Goal: Information Seeking & Learning: Learn about a topic

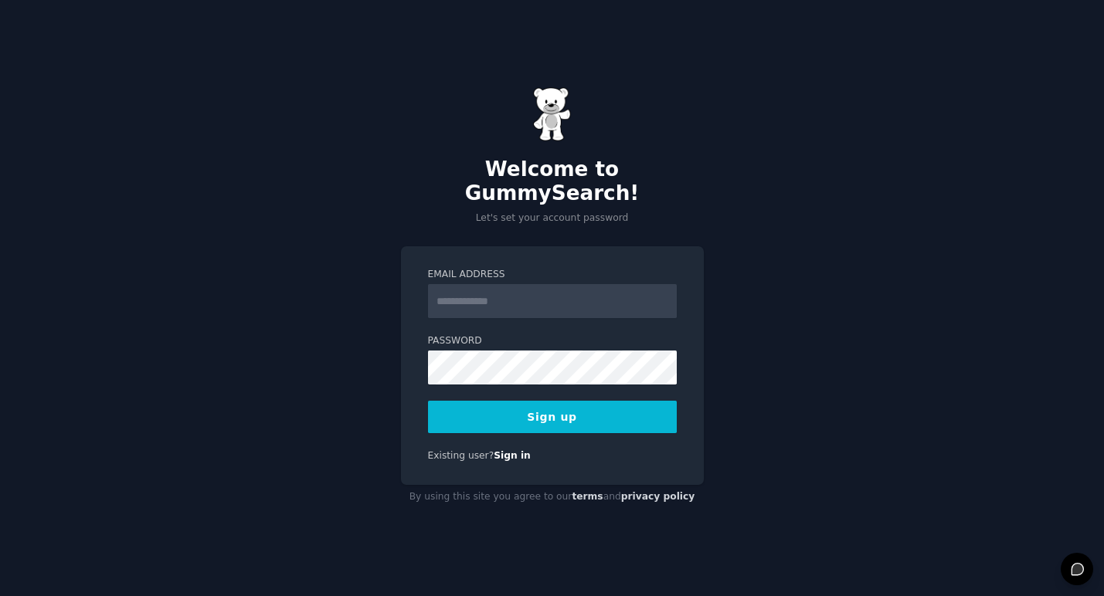
click at [586, 288] on input "Email Address" at bounding box center [552, 301] width 249 height 34
type input "**********"
click at [876, 239] on div "**********" at bounding box center [552, 298] width 1104 height 596
click at [548, 410] on button "Sign up" at bounding box center [552, 417] width 249 height 32
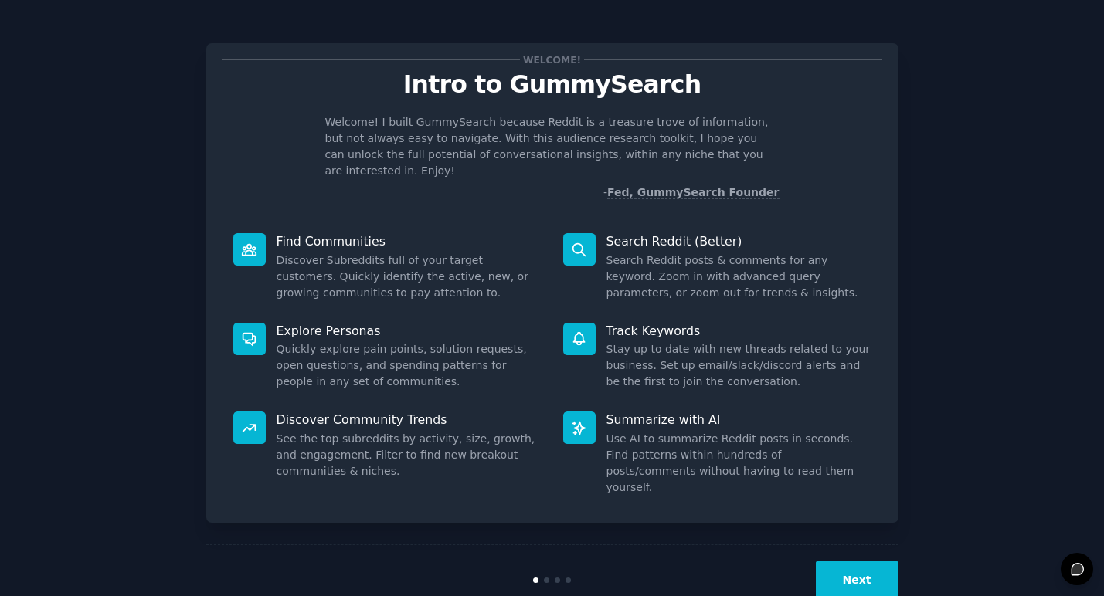
click at [877, 562] on button "Next" at bounding box center [857, 581] width 83 height 38
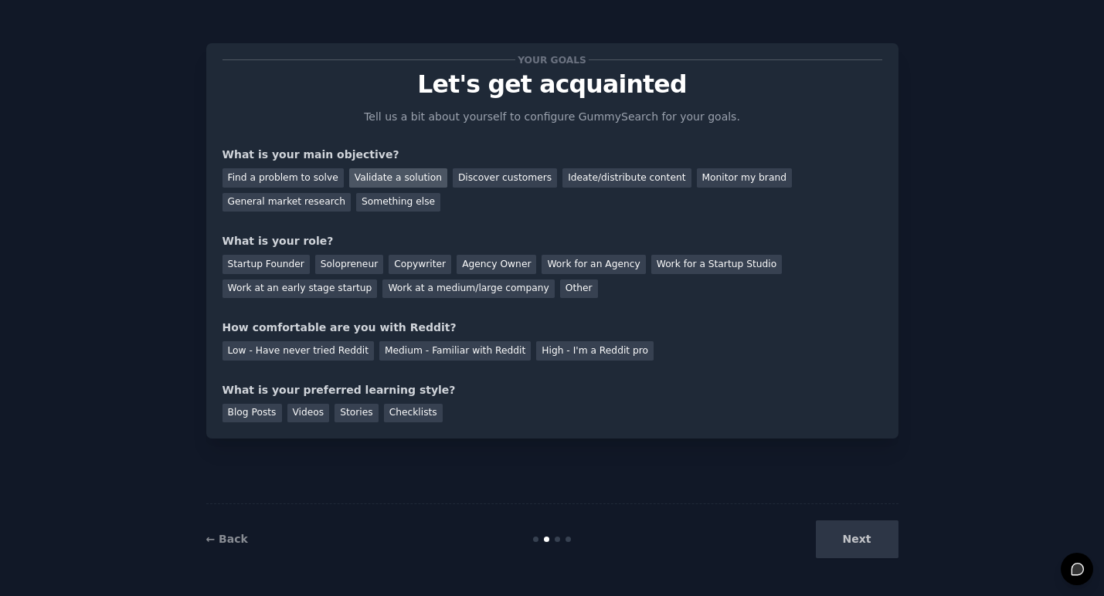
click at [388, 183] on div "Validate a solution" at bounding box center [398, 177] width 98 height 19
click at [511, 175] on div "Discover customers" at bounding box center [505, 177] width 104 height 19
click at [646, 179] on div "Ideate/distribute content" at bounding box center [626, 177] width 128 height 19
click at [326, 263] on div "Solopreneur" at bounding box center [349, 264] width 68 height 19
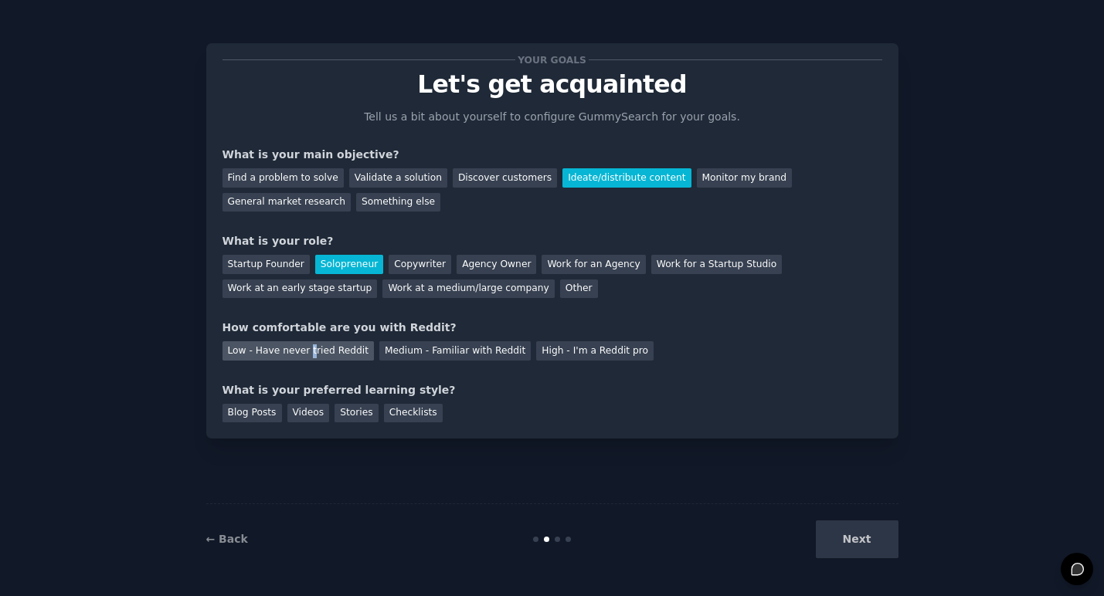
click at [310, 351] on div "Low - Have never tried Reddit" at bounding box center [297, 350] width 151 height 19
click at [301, 412] on div "Videos" at bounding box center [308, 413] width 42 height 19
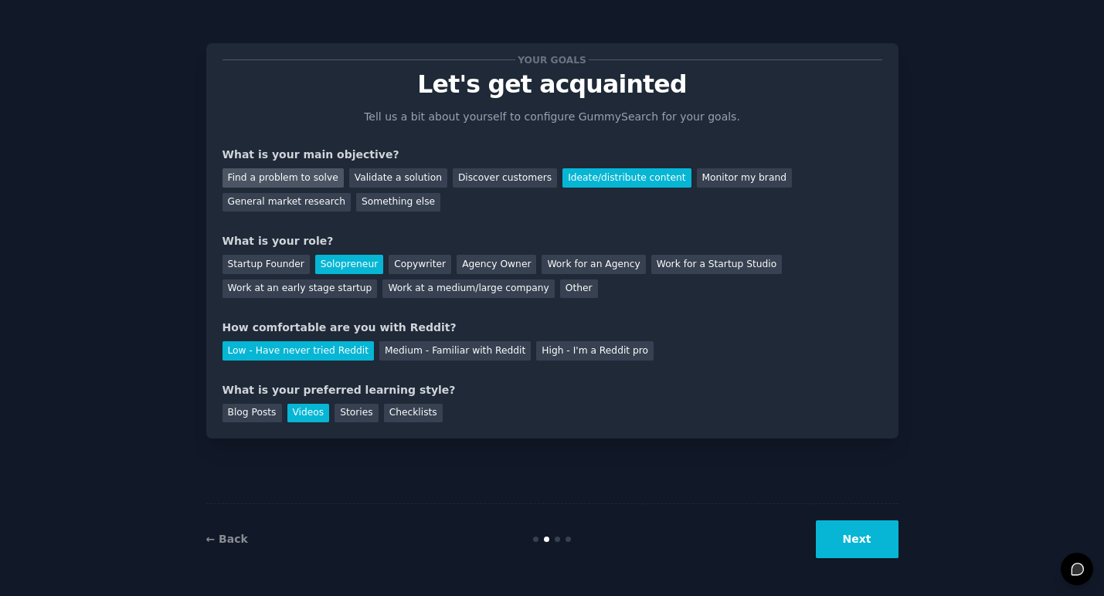
click at [323, 172] on div "Find a problem to solve" at bounding box center [282, 177] width 121 height 19
click at [828, 545] on button "Next" at bounding box center [857, 540] width 83 height 38
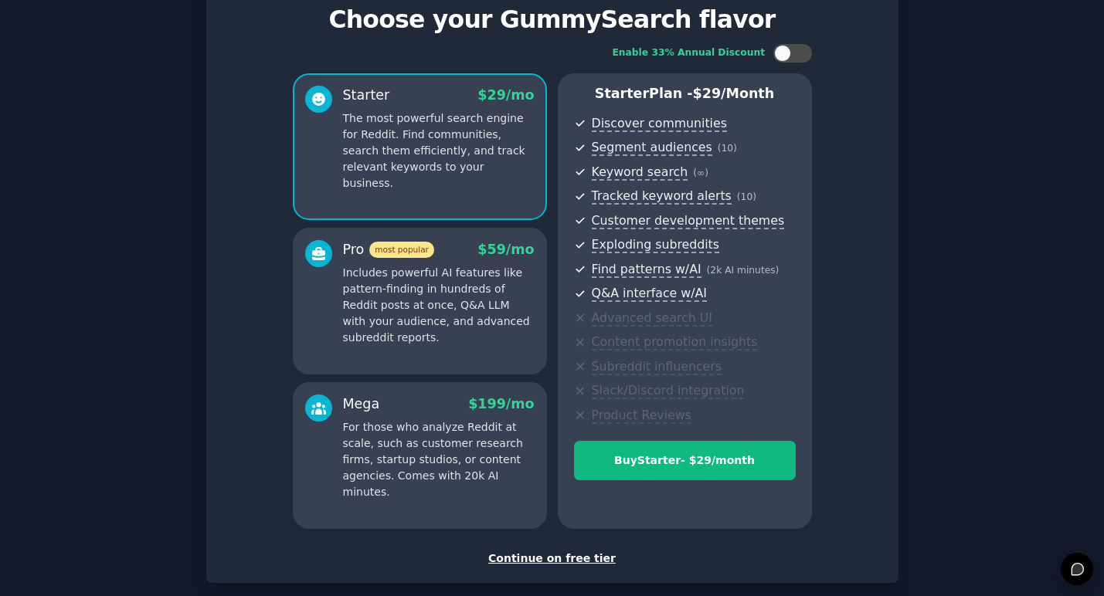
scroll to position [114, 0]
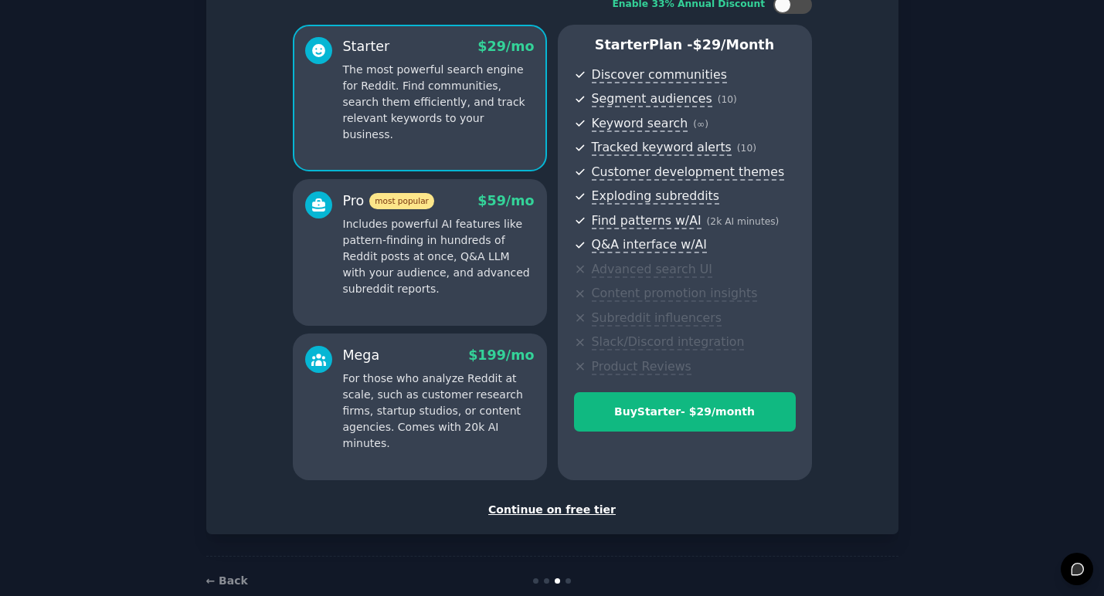
click at [582, 502] on div "Continue on free tier" at bounding box center [552, 510] width 660 height 16
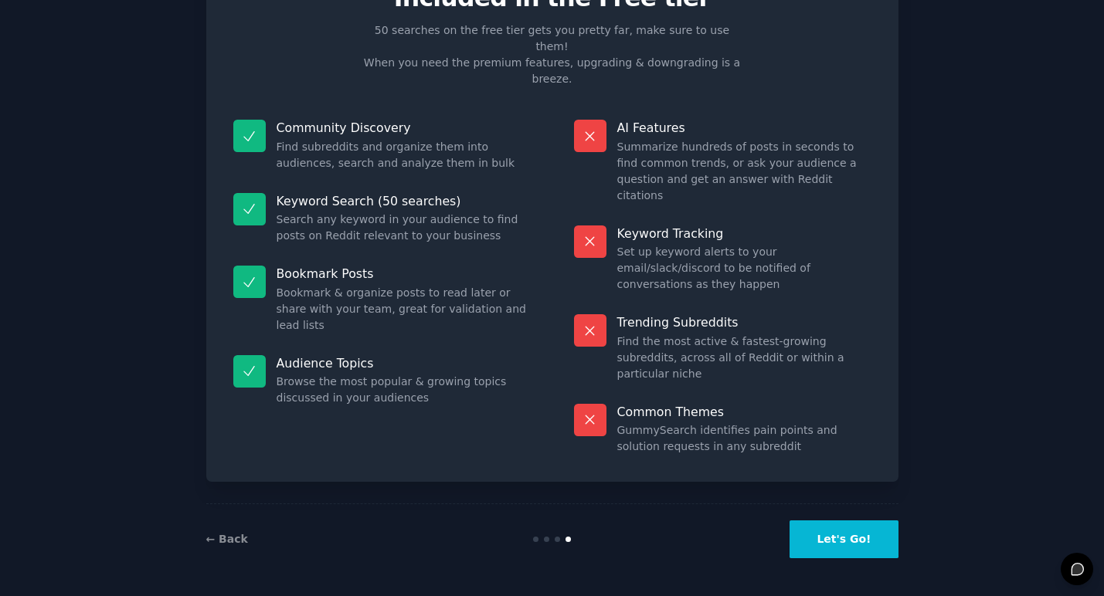
scroll to position [5, 0]
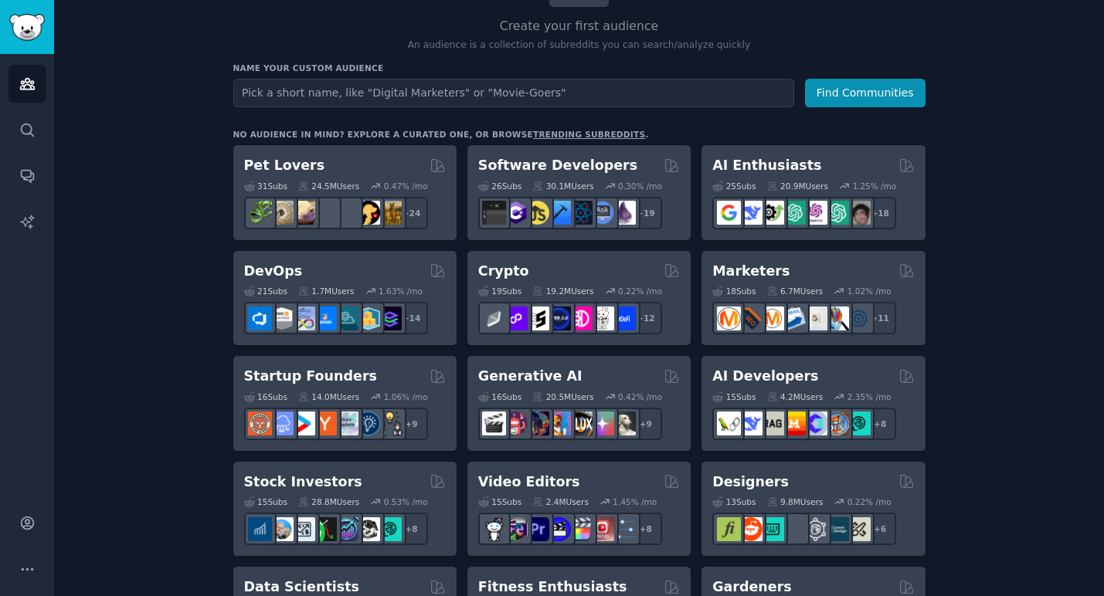
scroll to position [161, 0]
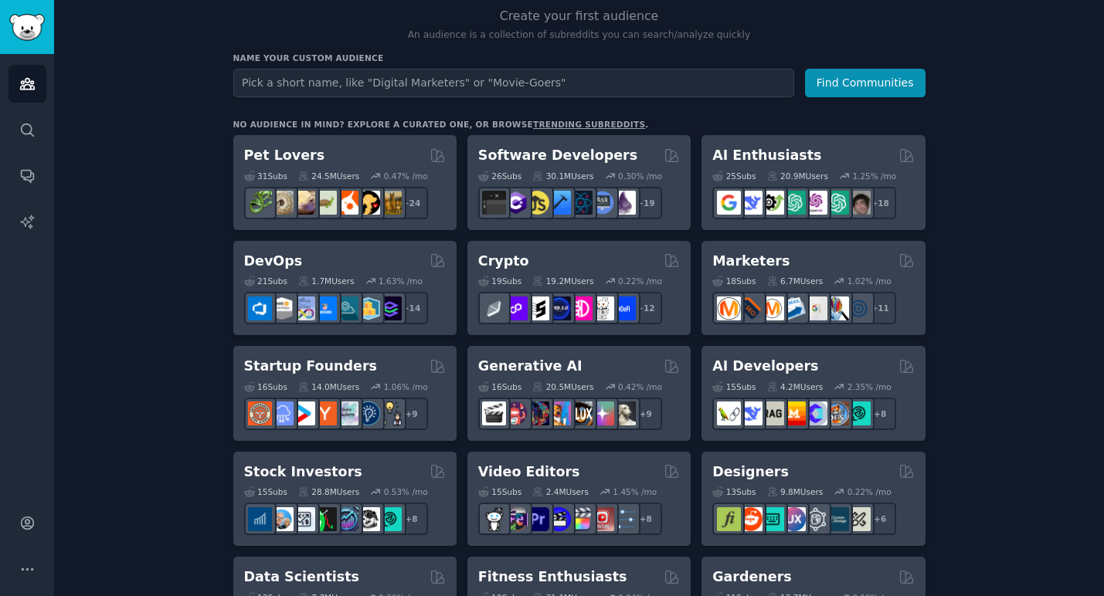
click at [569, 120] on link "trending subreddits" at bounding box center [589, 124] width 112 height 9
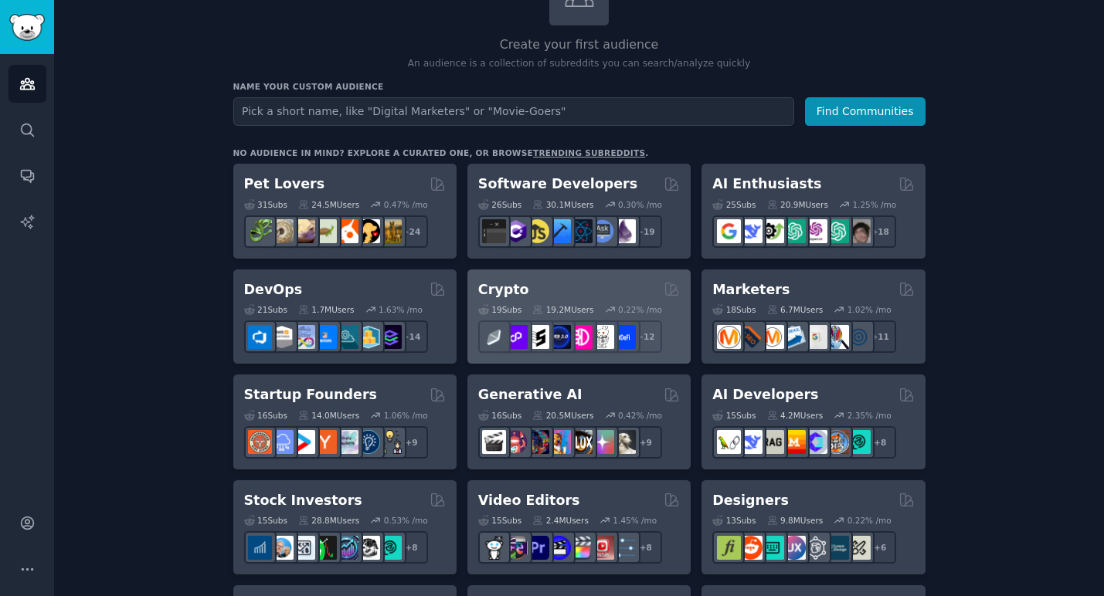
scroll to position [210, 0]
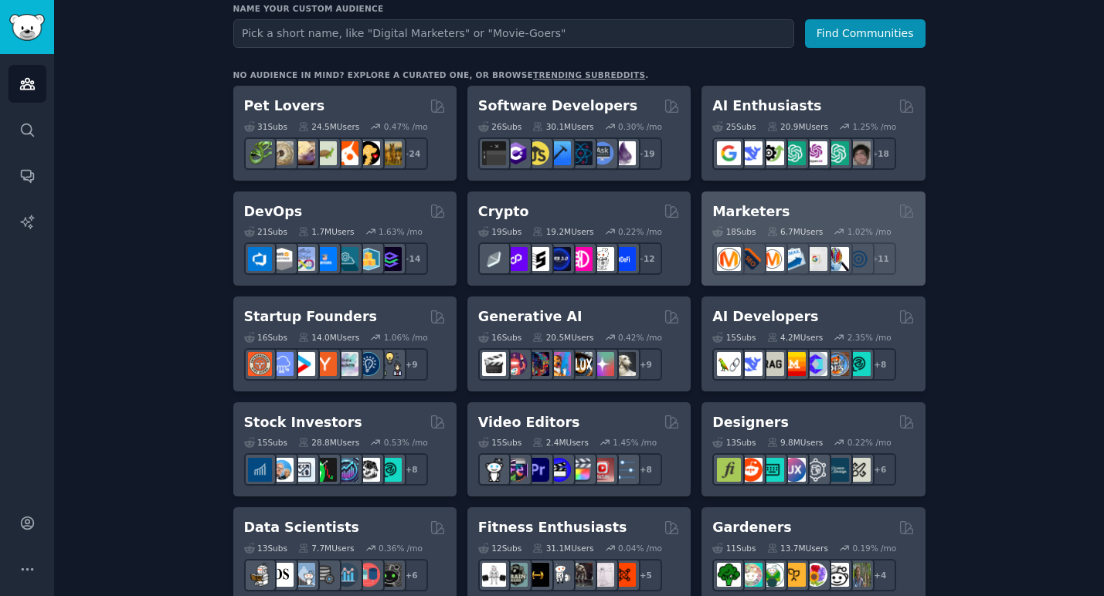
click at [758, 202] on h2 "Marketers" at bounding box center [750, 211] width 77 height 19
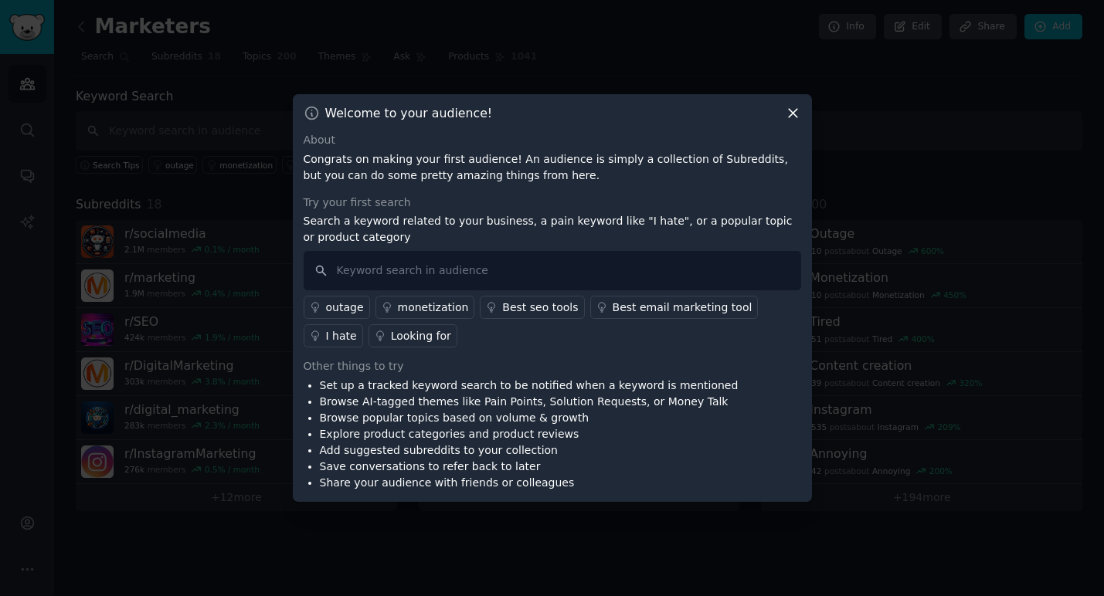
click at [551, 306] on div "Best seo tools" at bounding box center [540, 308] width 76 height 16
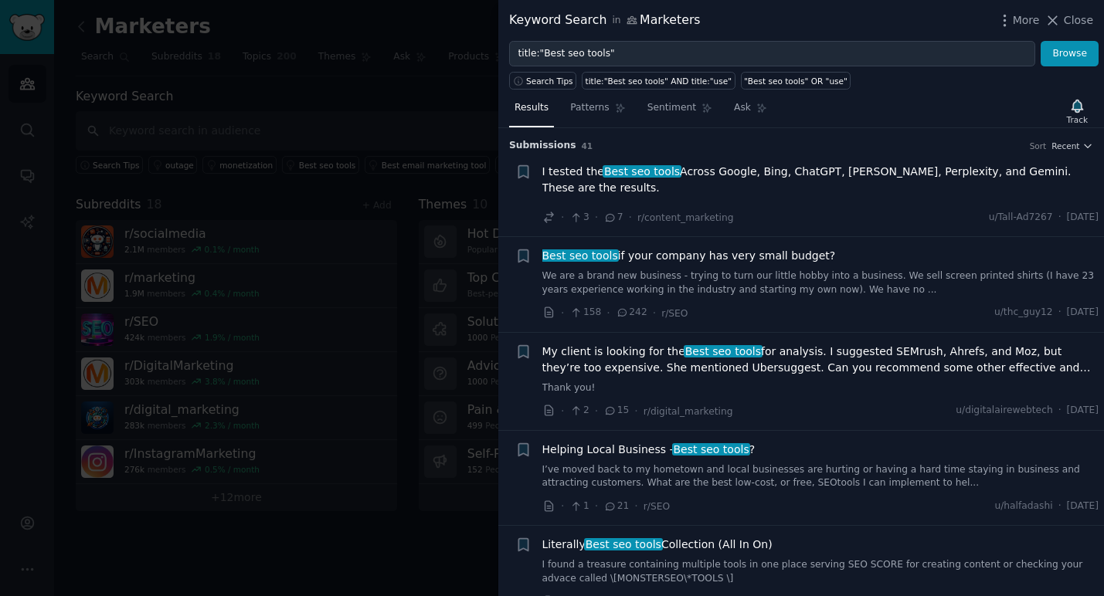
click at [647, 263] on span "Best seo tools if your company has very small budget?" at bounding box center [688, 256] width 293 height 16
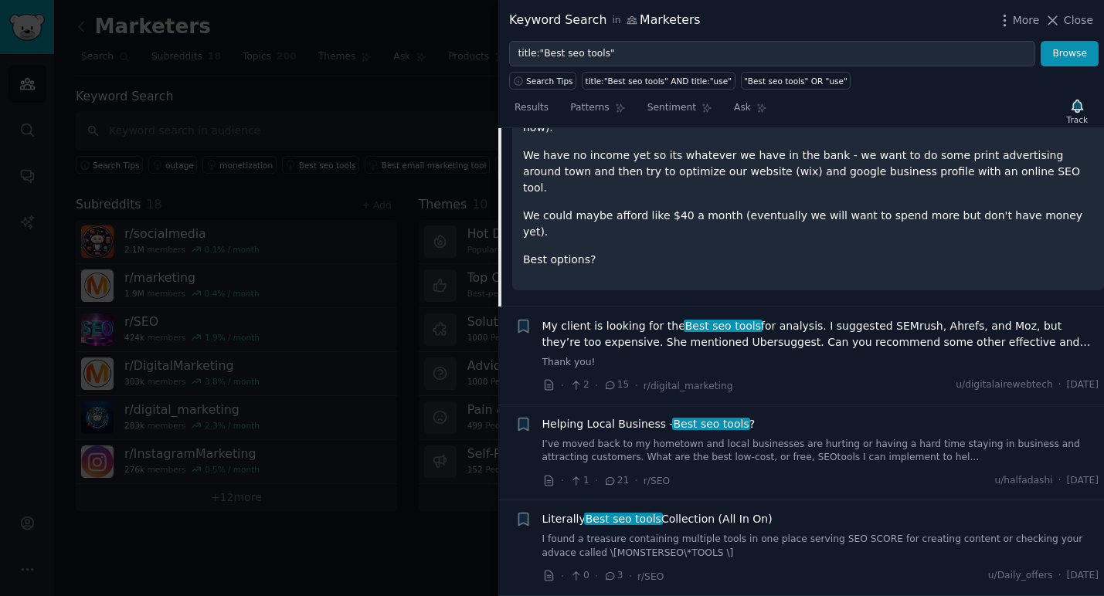
scroll to position [175, 0]
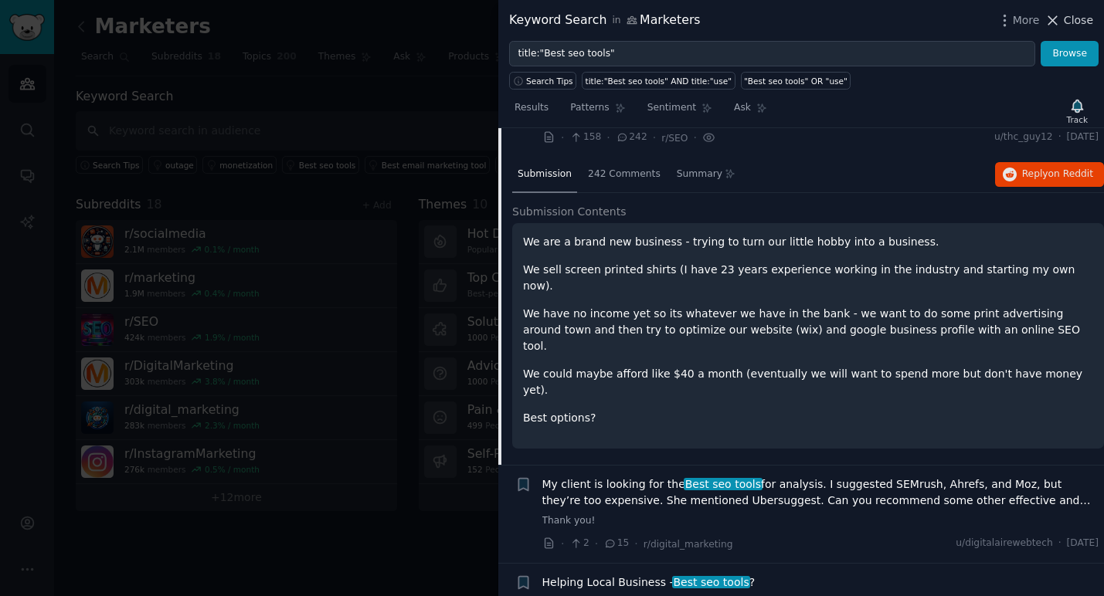
click at [1070, 25] on span "Close" at bounding box center [1078, 20] width 29 height 16
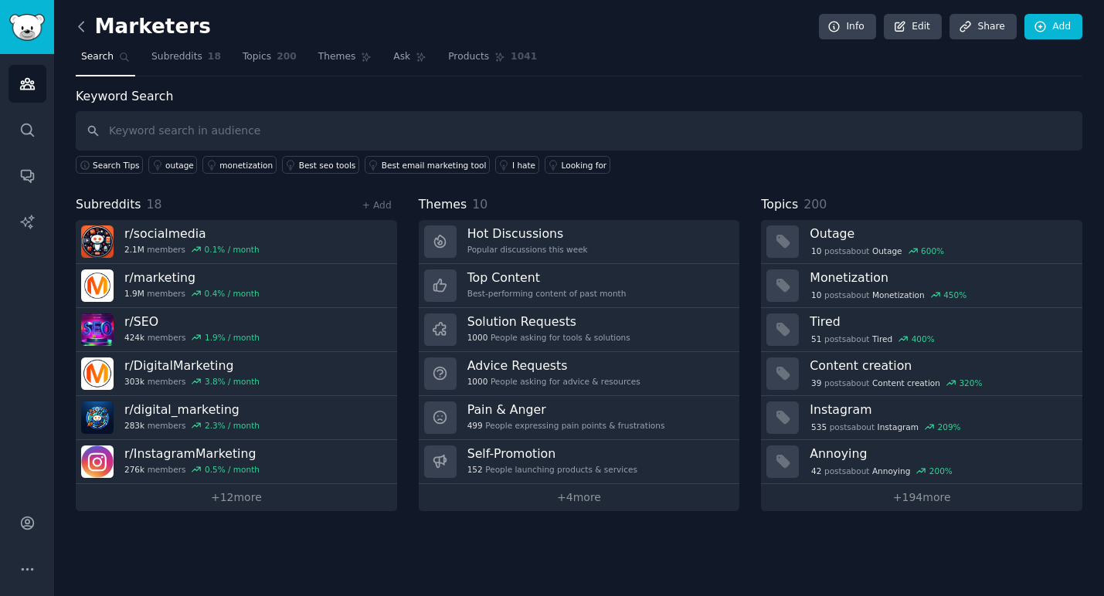
click at [79, 27] on icon at bounding box center [81, 26] width 5 height 9
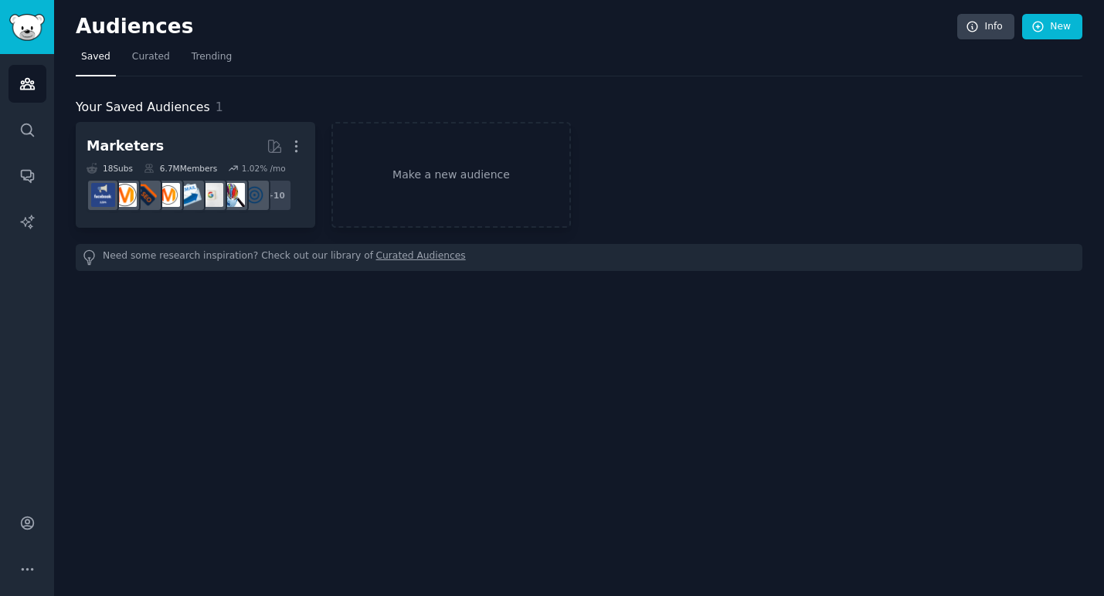
click at [80, 26] on h2 "Audiences" at bounding box center [516, 27] width 881 height 25
click at [29, 87] on icon "Sidebar" at bounding box center [27, 84] width 16 height 16
click at [467, 183] on link "Make a new audience" at bounding box center [450, 175] width 239 height 106
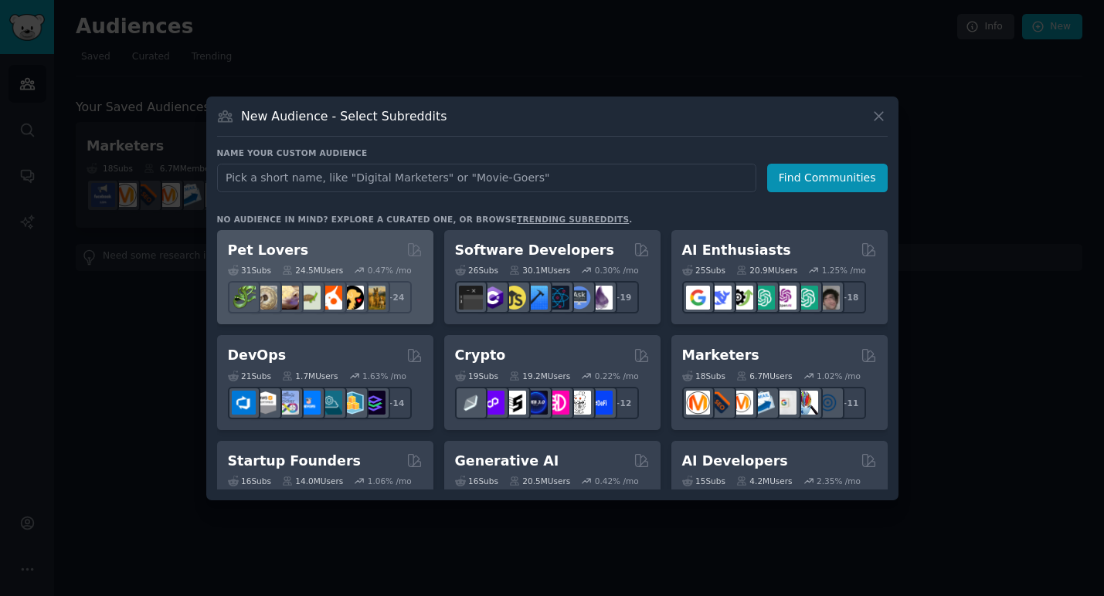
click at [254, 255] on h2 "Pet Lovers" at bounding box center [268, 250] width 81 height 19
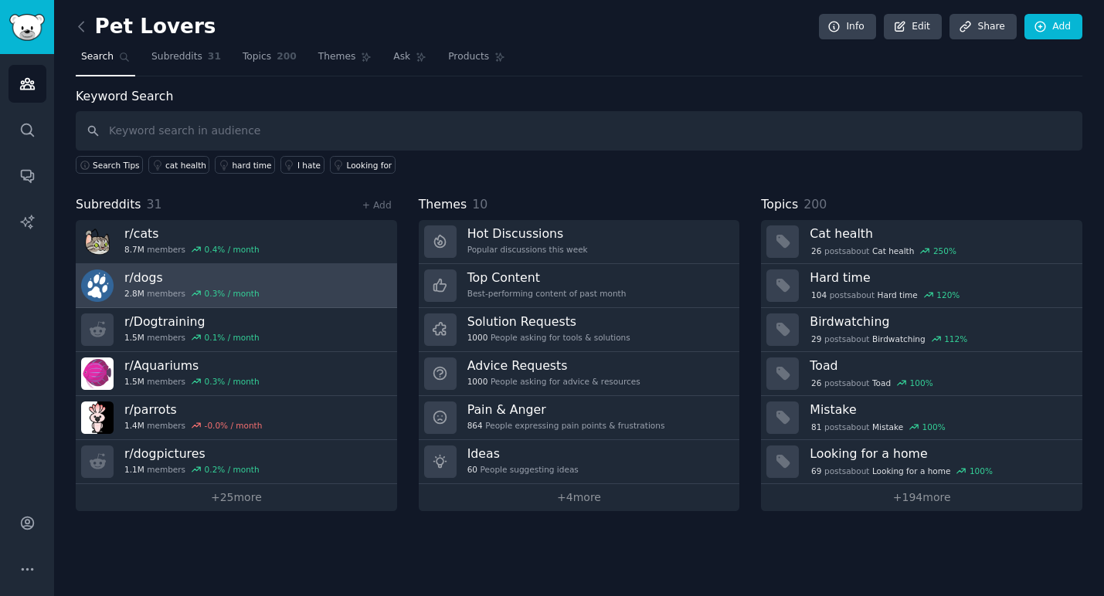
click at [171, 272] on h3 "r/ dogs" at bounding box center [191, 278] width 135 height 16
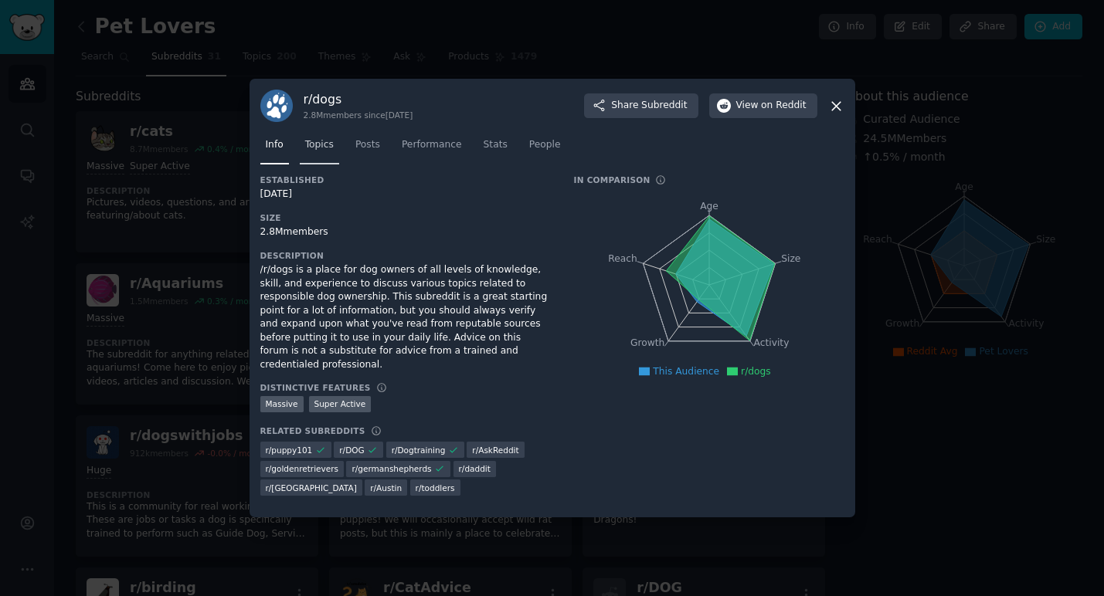
click at [324, 152] on span "Topics" at bounding box center [319, 145] width 29 height 14
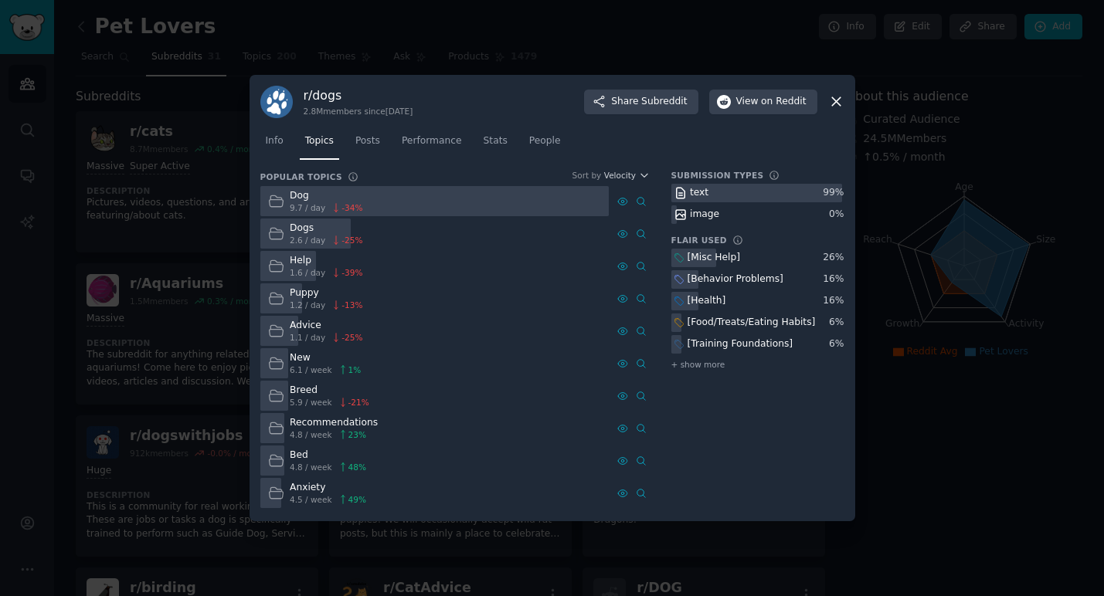
click at [271, 425] on icon at bounding box center [277, 427] width 14 height 11
click at [316, 426] on div "Recommendations" at bounding box center [334, 423] width 88 height 14
click at [830, 103] on icon at bounding box center [836, 101] width 16 height 16
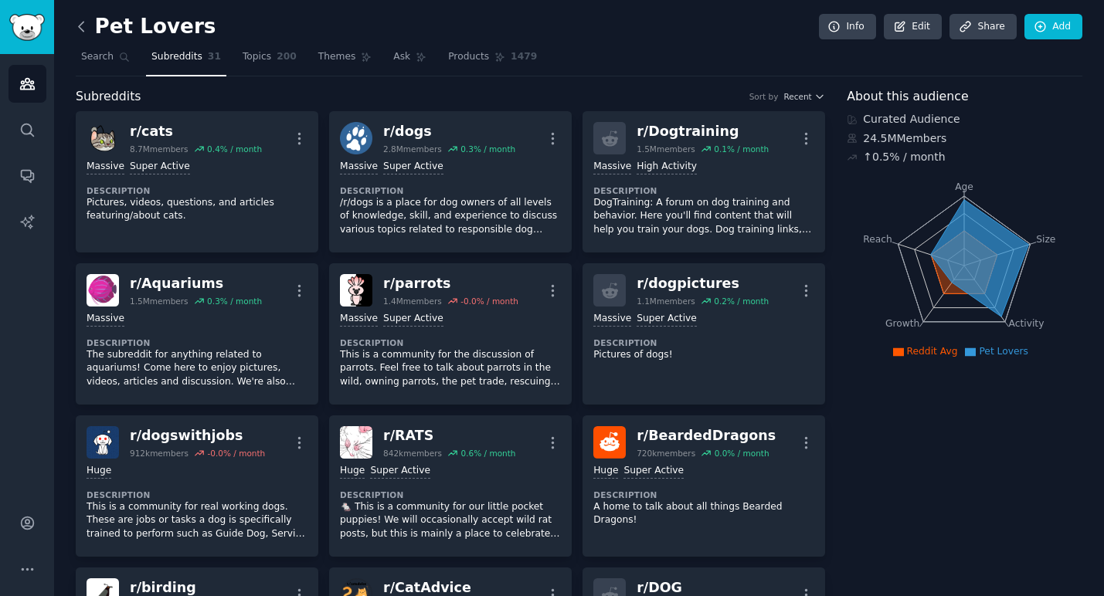
click at [85, 28] on icon at bounding box center [81, 27] width 16 height 16
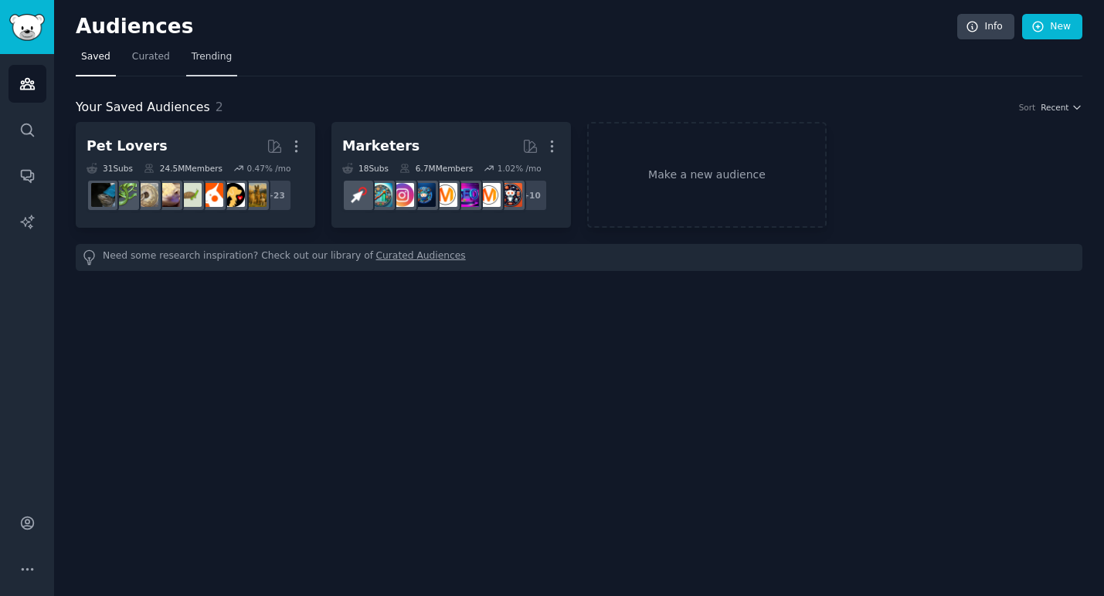
click at [188, 50] on link "Trending" at bounding box center [211, 61] width 51 height 32
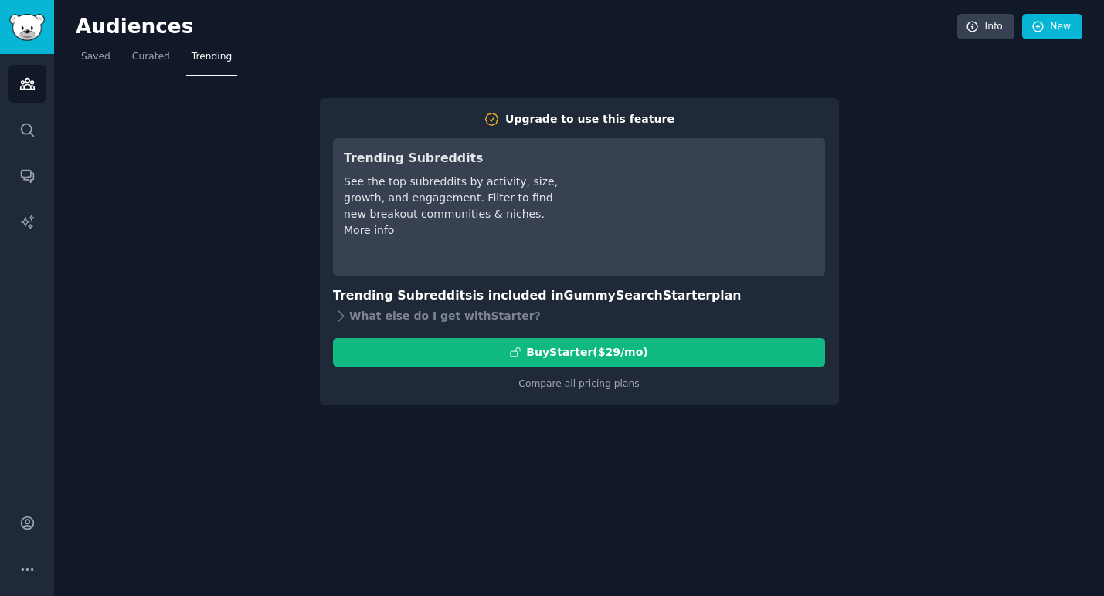
click at [452, 81] on div "Upgrade to use this feature Trending Subreddits See the top subreddits by activ…" at bounding box center [579, 240] width 1006 height 328
click at [161, 58] on span "Curated" at bounding box center [151, 57] width 38 height 14
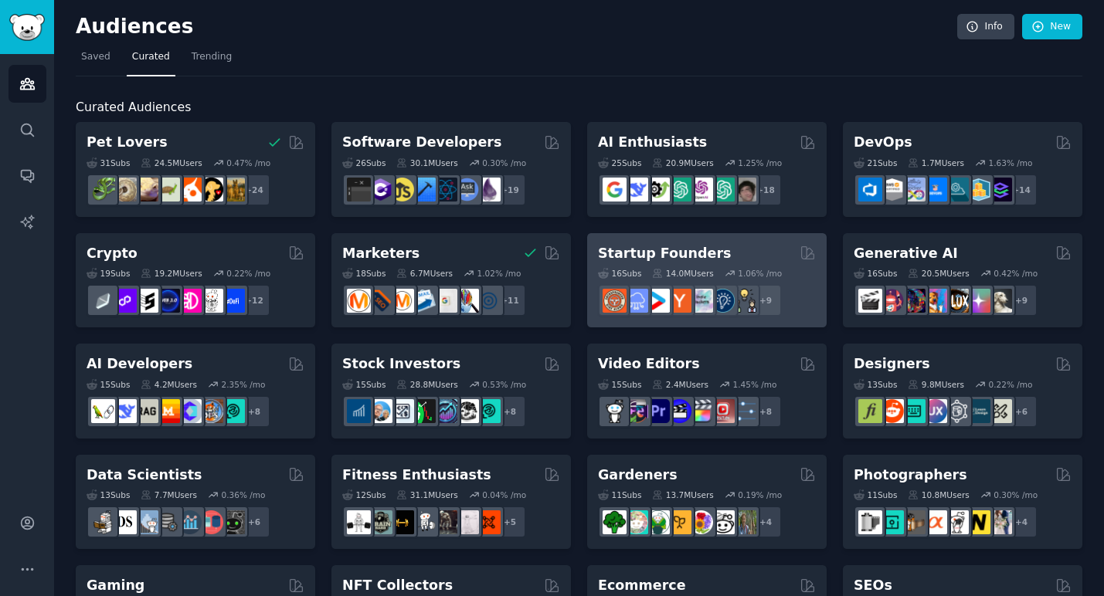
click at [684, 251] on h2 "Startup Founders" at bounding box center [664, 253] width 133 height 19
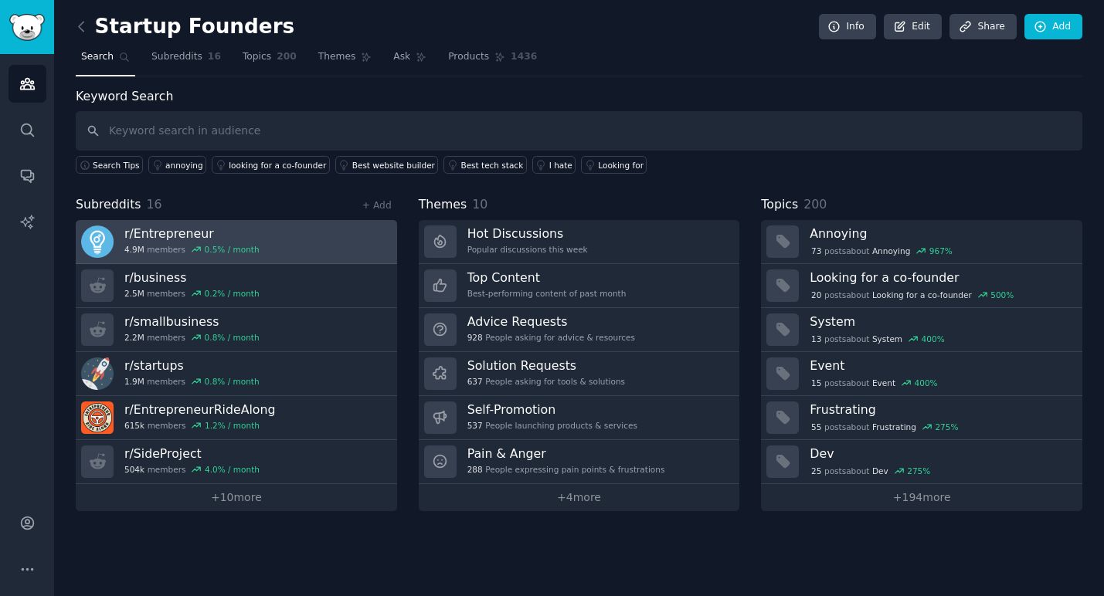
click at [195, 247] on icon at bounding box center [196, 249] width 8 height 5
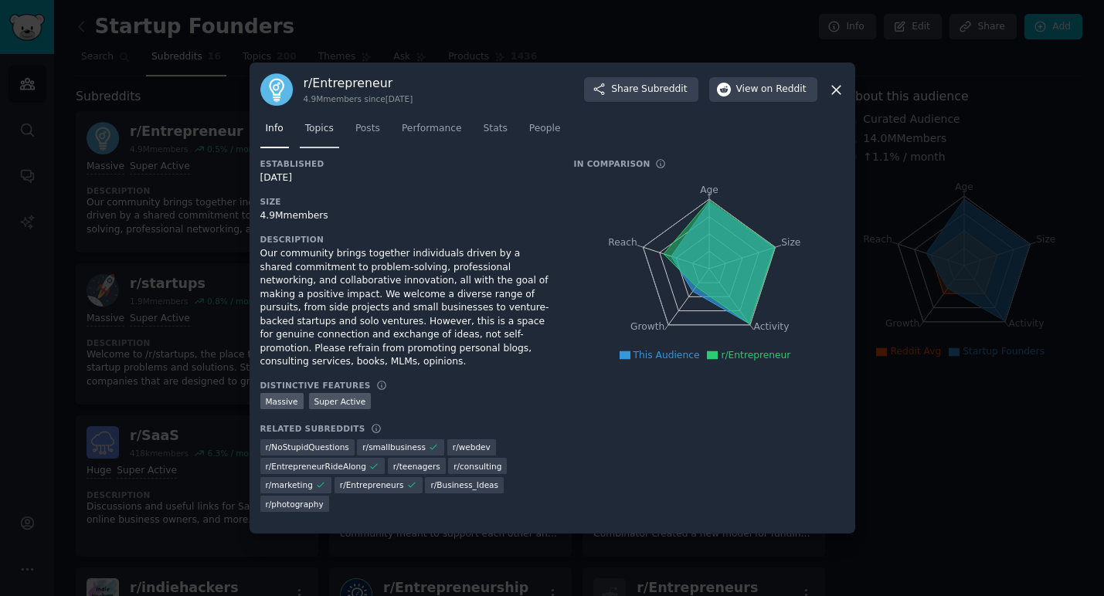
click at [316, 135] on span "Topics" at bounding box center [319, 129] width 29 height 14
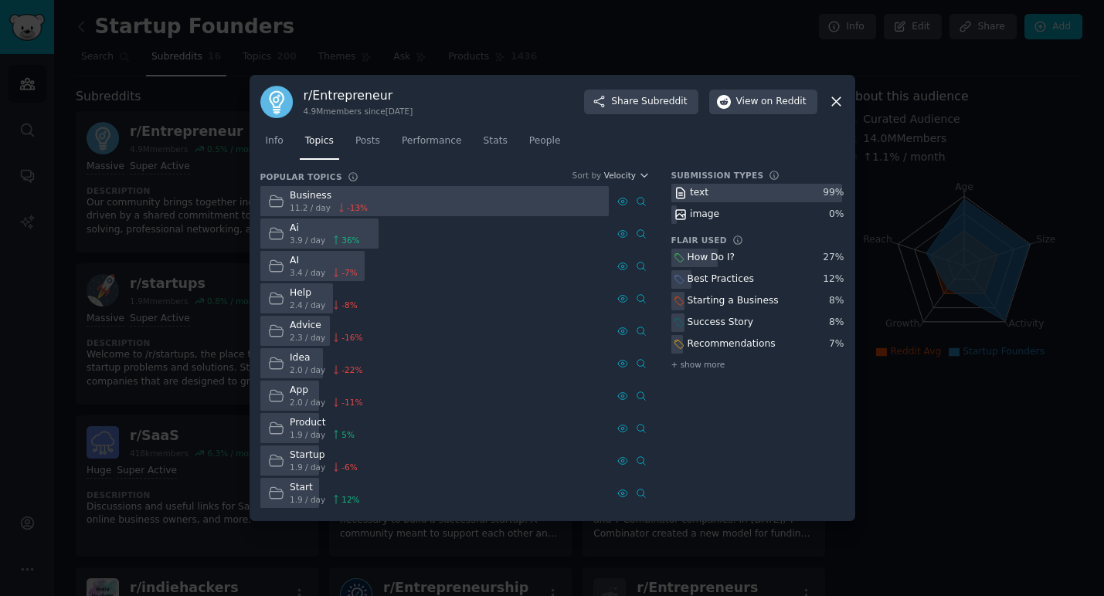
click at [718, 260] on div "How Do I?" at bounding box center [711, 258] width 48 height 14
click at [695, 255] on div "How Do I?" at bounding box center [711, 258] width 48 height 14
click at [282, 330] on icon at bounding box center [277, 330] width 14 height 11
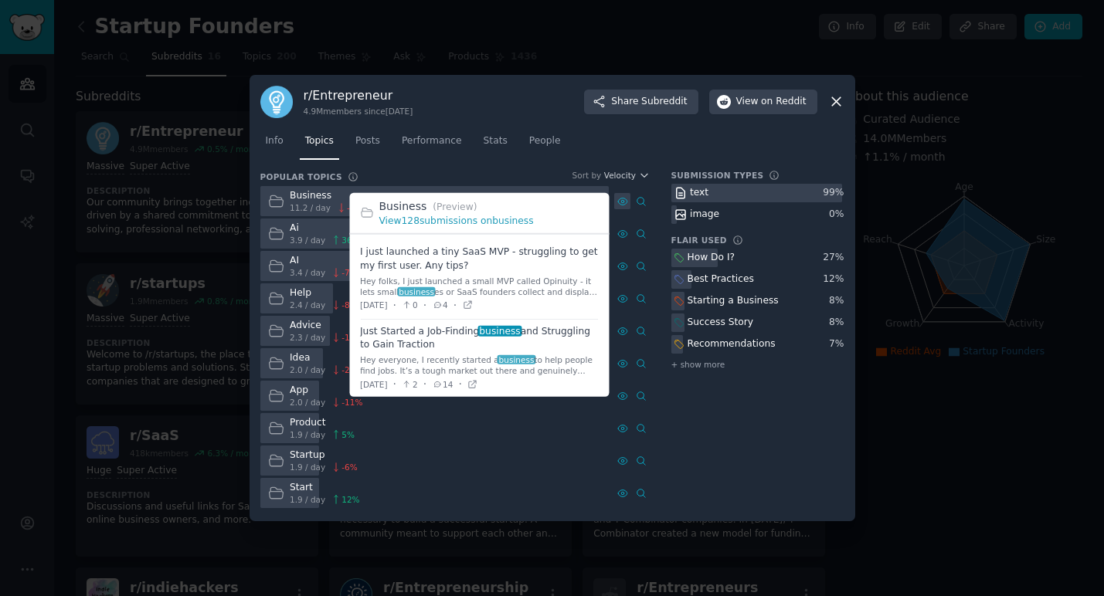
click at [619, 202] on icon at bounding box center [622, 201] width 11 height 11
click at [463, 222] on link "View 128 submissions on business" at bounding box center [456, 220] width 154 height 11
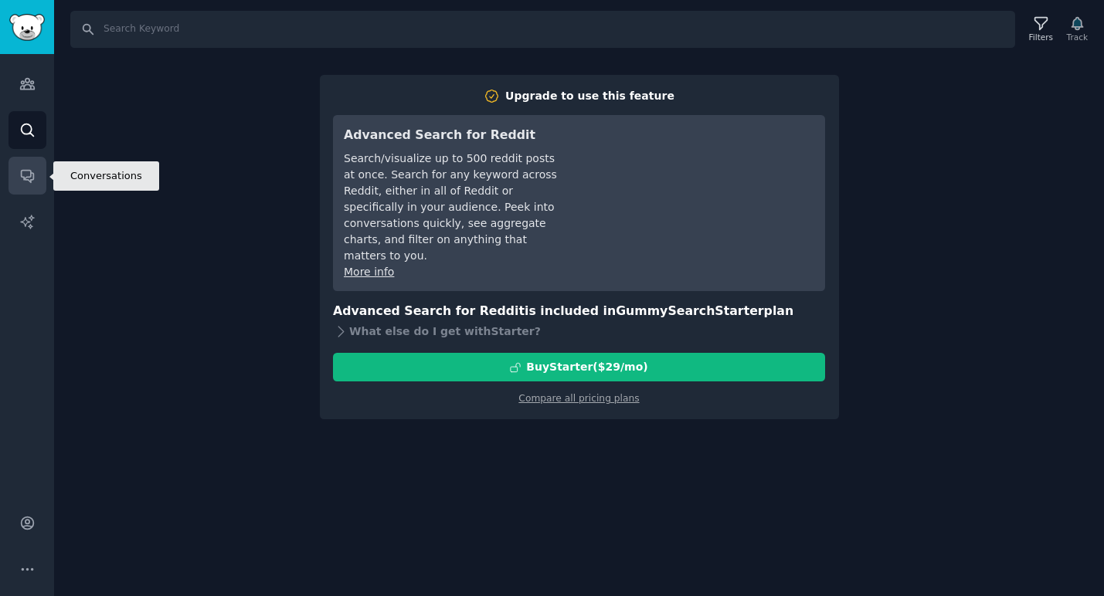
click at [31, 166] on link "Conversations" at bounding box center [27, 176] width 38 height 38
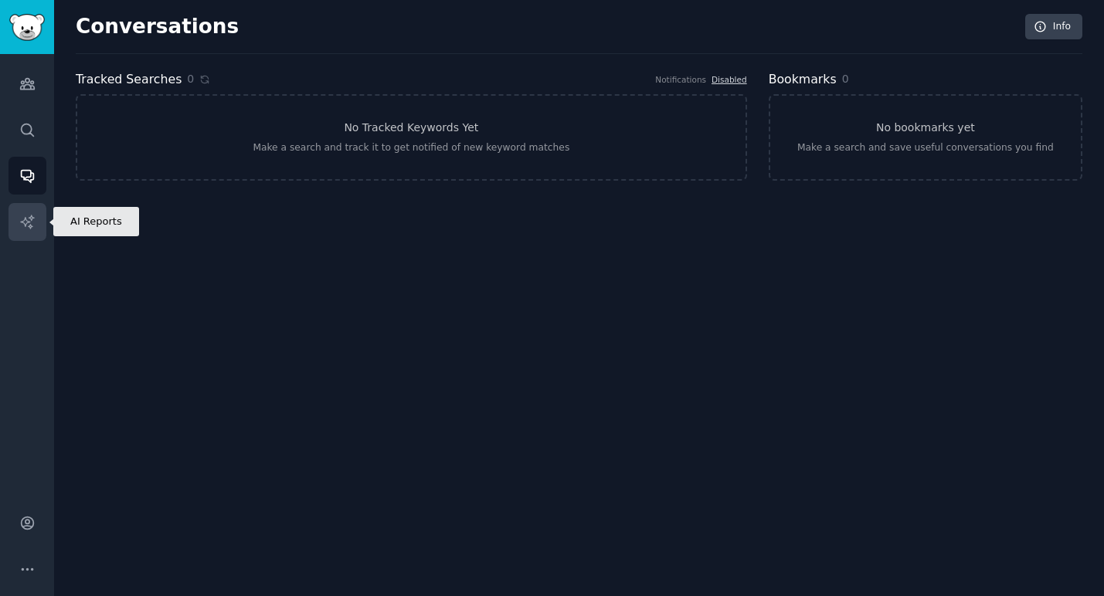
click at [29, 224] on icon "Sidebar" at bounding box center [27, 222] width 16 height 16
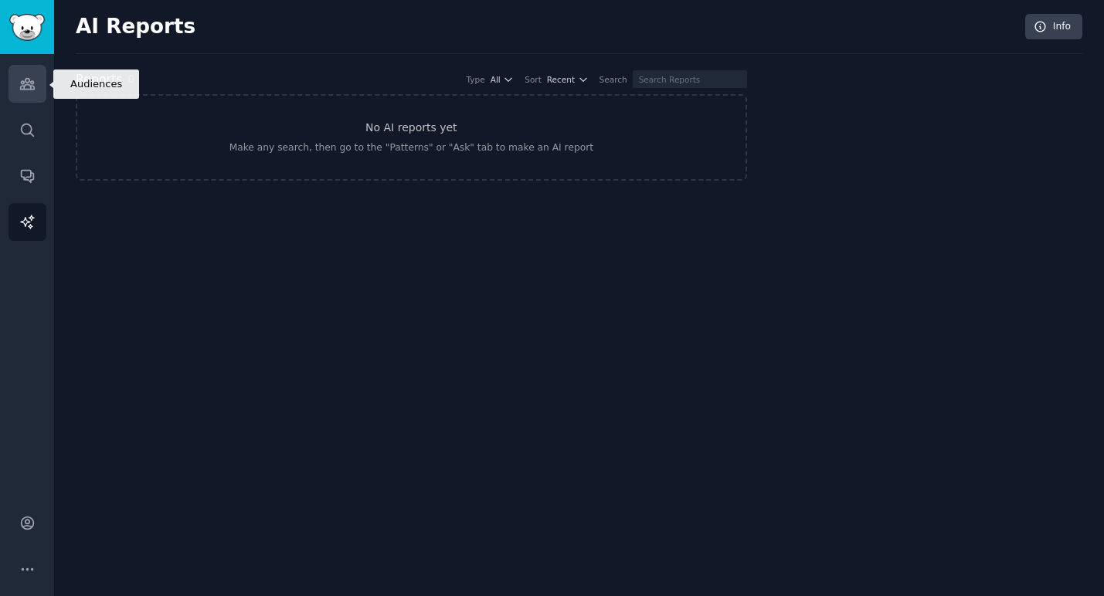
click at [29, 93] on link "Audiences" at bounding box center [27, 84] width 38 height 38
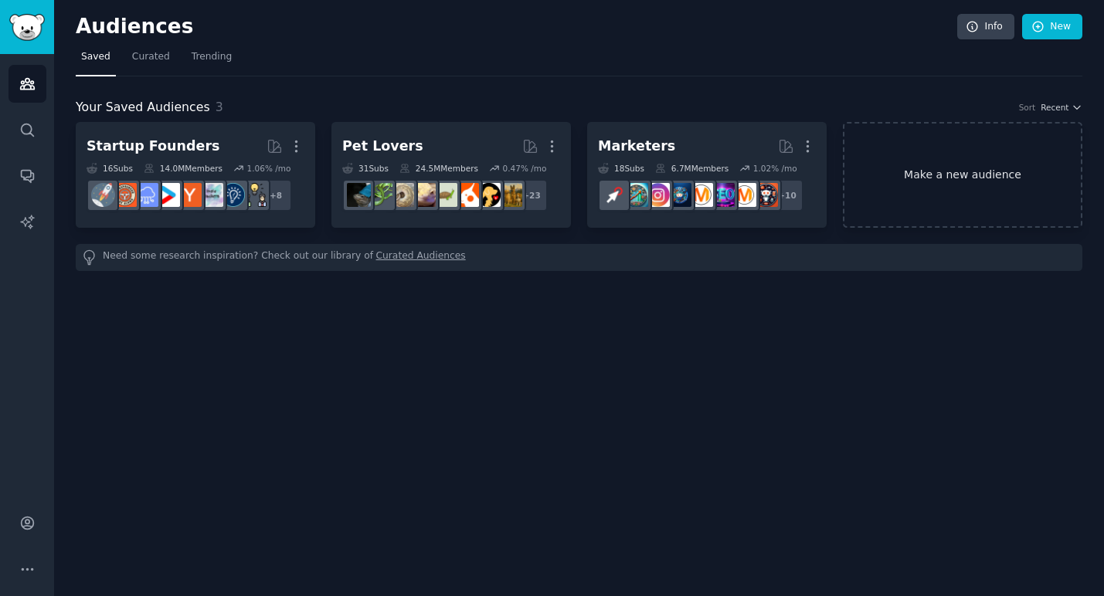
click at [963, 172] on link "Make a new audience" at bounding box center [962, 175] width 239 height 106
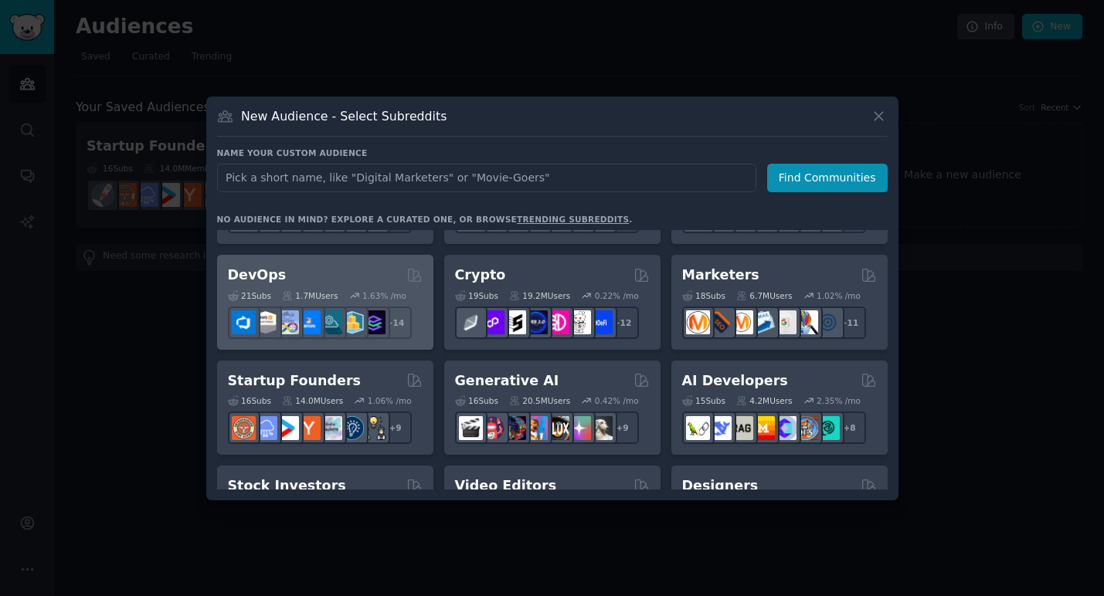
scroll to position [117, 0]
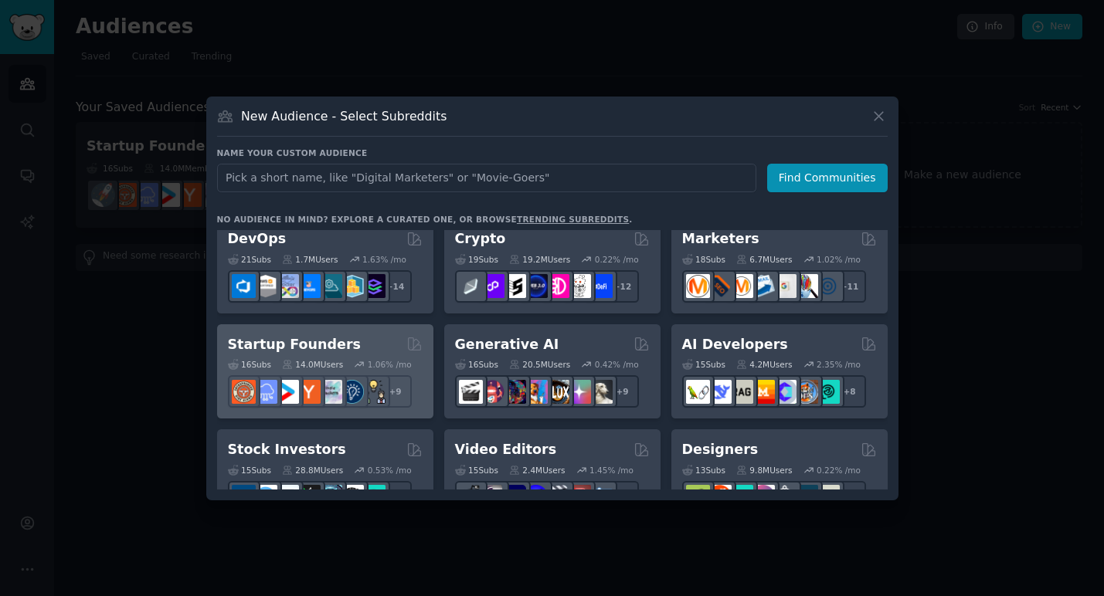
click at [324, 342] on h2 "Startup Founders" at bounding box center [294, 344] width 133 height 19
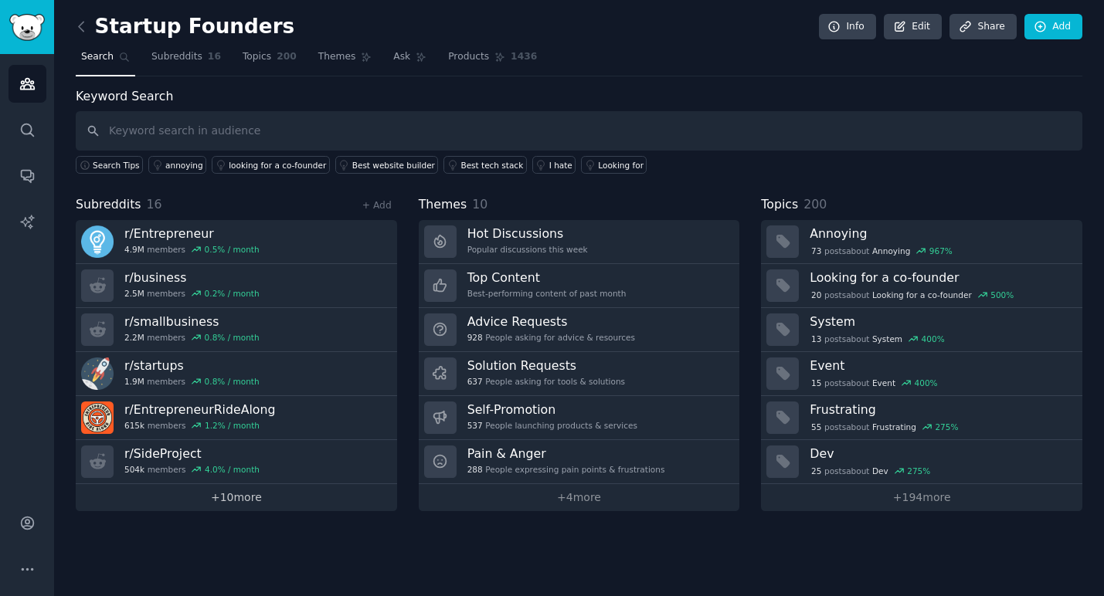
click at [246, 496] on link "+ 10 more" at bounding box center [236, 497] width 321 height 27
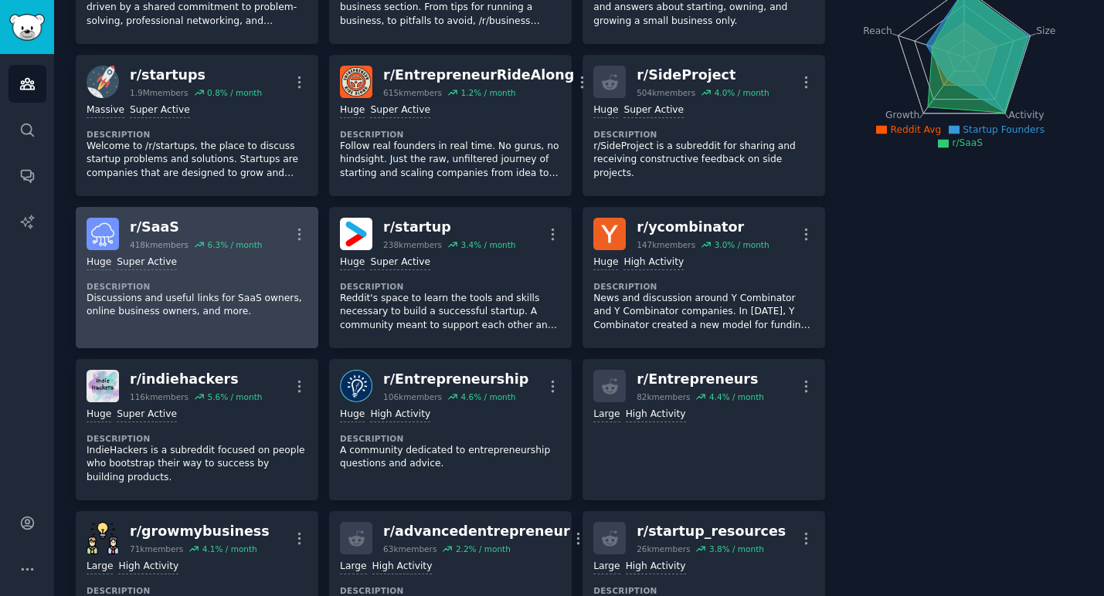
scroll to position [219, 0]
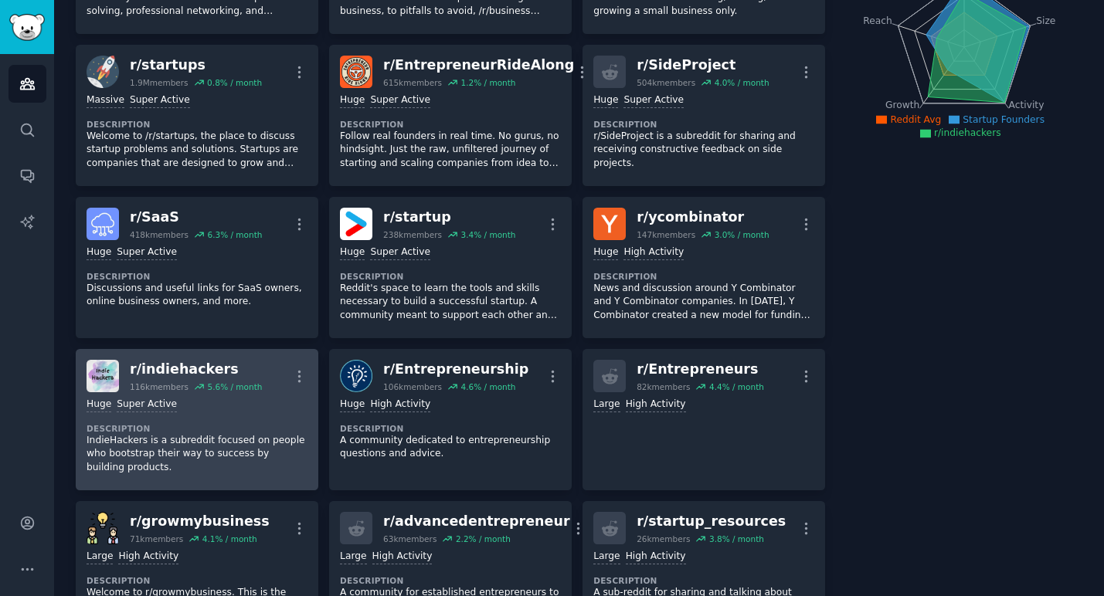
click at [183, 410] on div "Huge Super Active Description IndieHackers is a subreddit focused on people who…" at bounding box center [197, 435] width 221 height 87
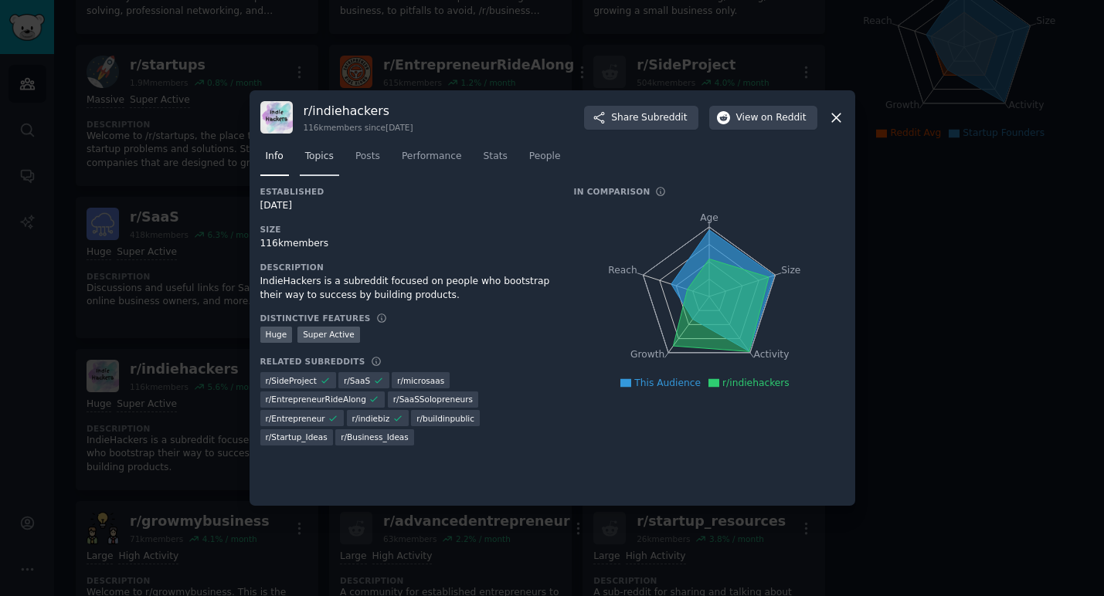
click at [318, 160] on span "Topics" at bounding box center [319, 157] width 29 height 14
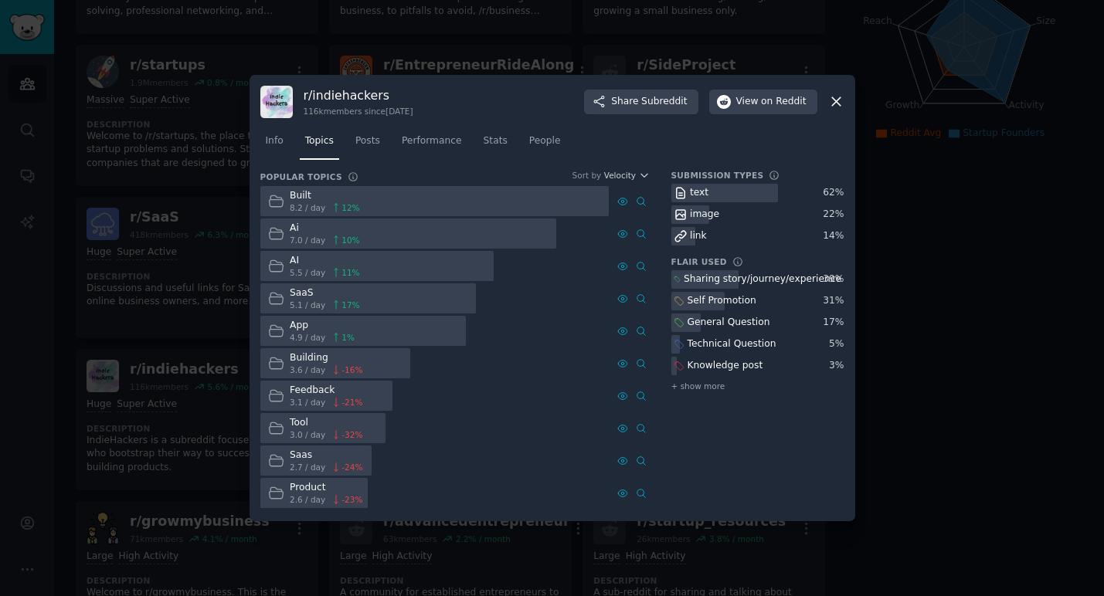
click at [278, 335] on icon at bounding box center [276, 331] width 16 height 16
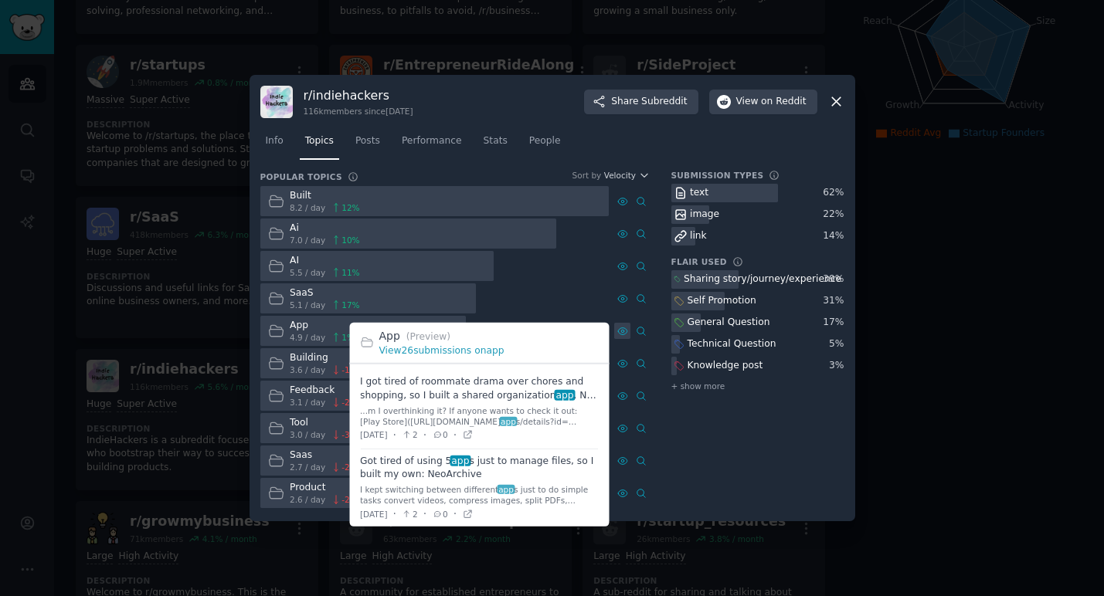
click at [624, 331] on icon at bounding box center [622, 331] width 3 height 3
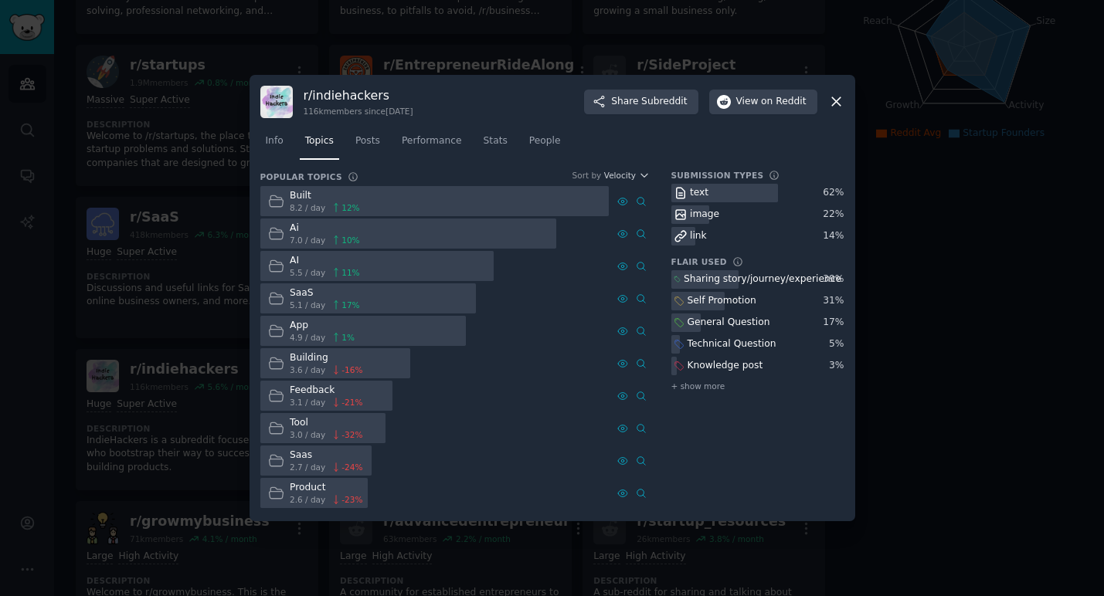
click at [836, 103] on icon at bounding box center [836, 102] width 8 height 8
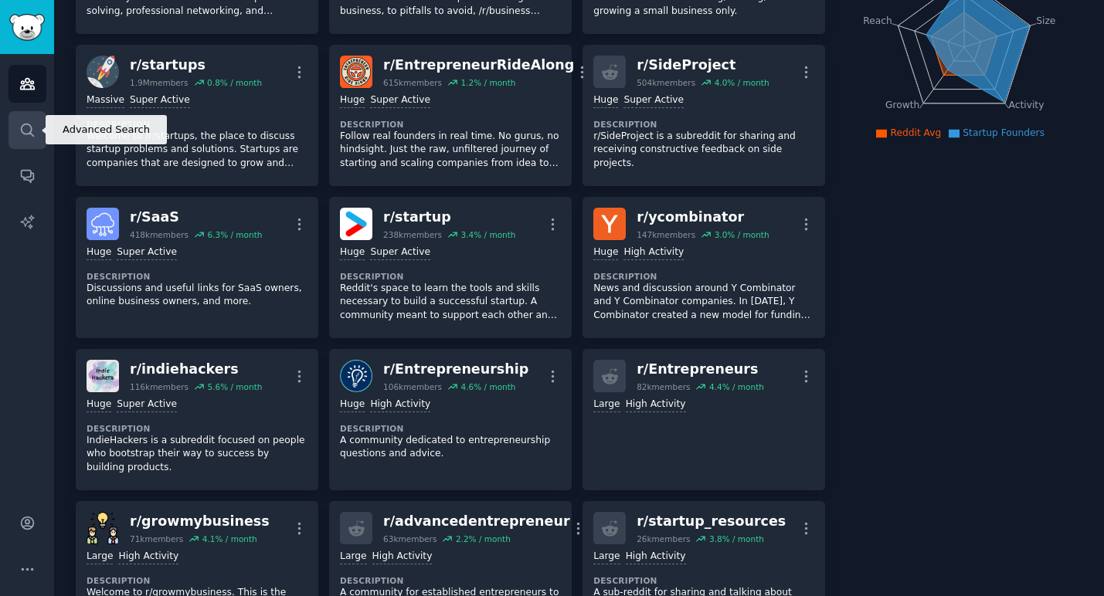
click at [20, 133] on icon "Sidebar" at bounding box center [27, 130] width 16 height 16
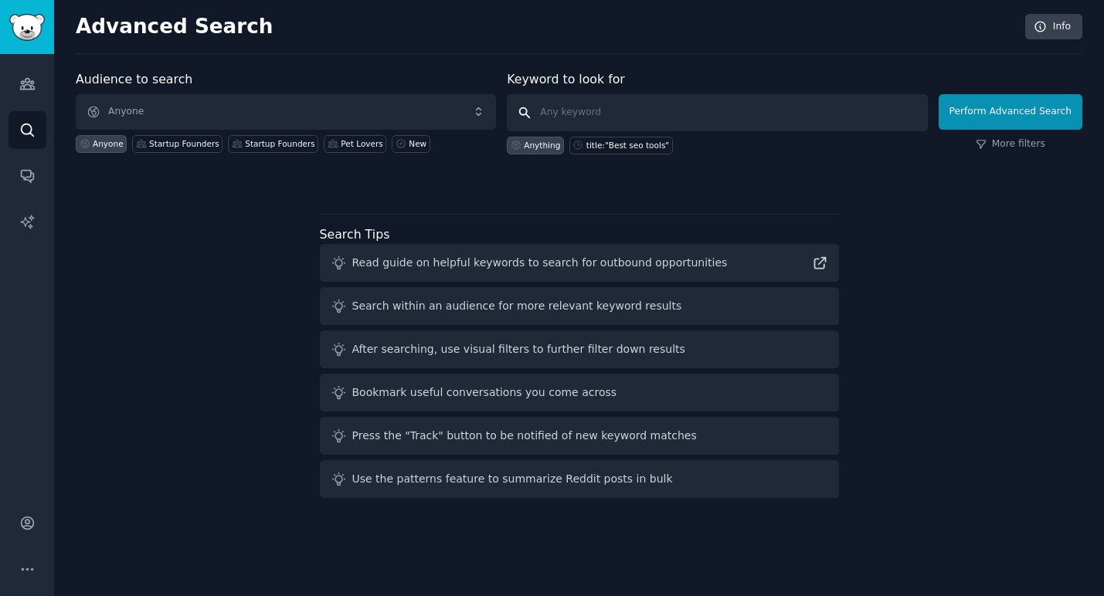
click at [601, 121] on input "text" at bounding box center [717, 112] width 420 height 37
type input "water generator"
click at [1013, 111] on button "Perform Advanced Search" at bounding box center [1010, 112] width 144 height 36
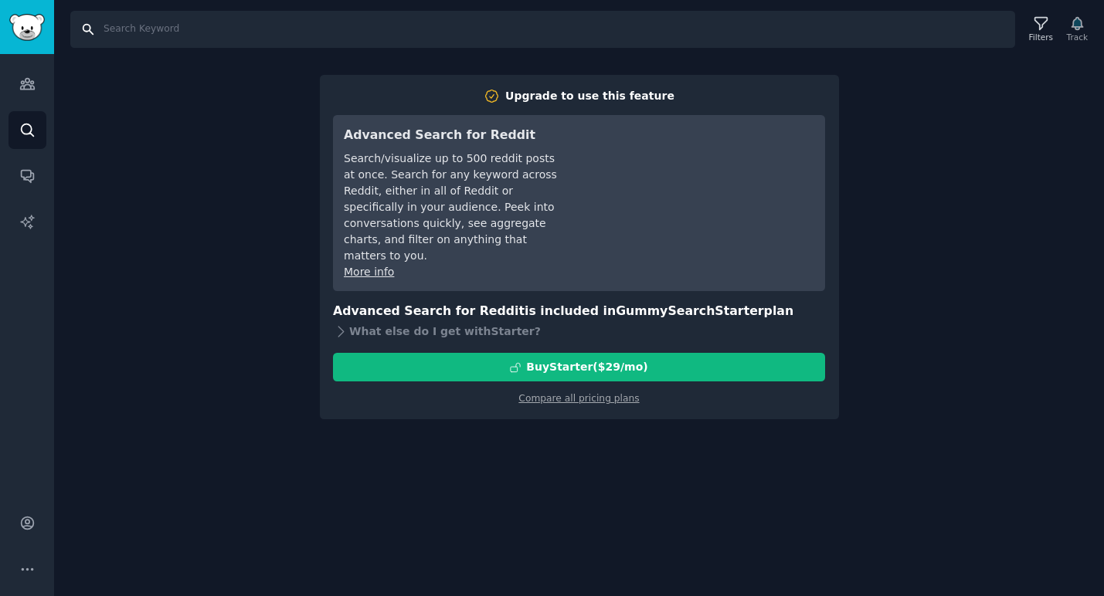
click at [499, 32] on input "Search" at bounding box center [542, 29] width 945 height 37
type input "gradient"
click at [31, 83] on icon "Sidebar" at bounding box center [27, 84] width 14 height 11
